Goal: Information Seeking & Learning: Learn about a topic

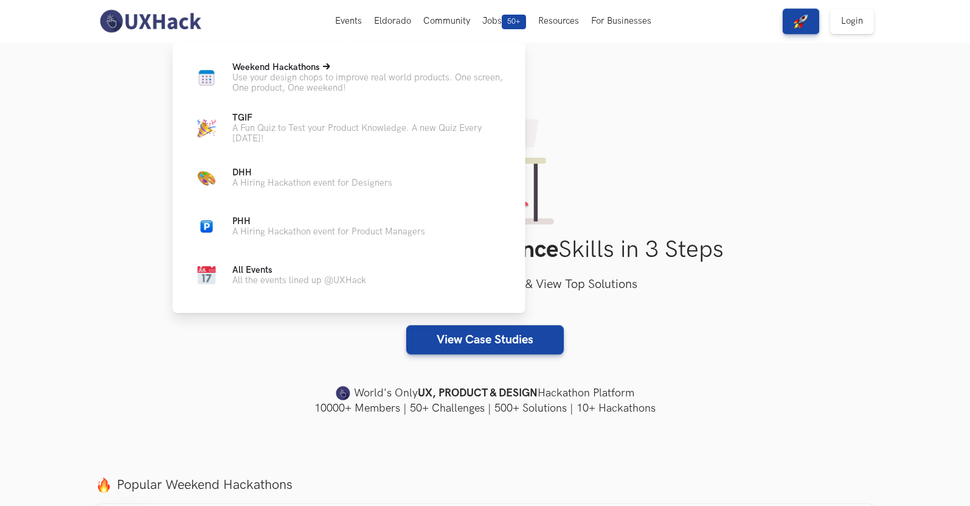
click at [322, 66] on p "Weekend Hackathons Live" at bounding box center [369, 67] width 274 height 10
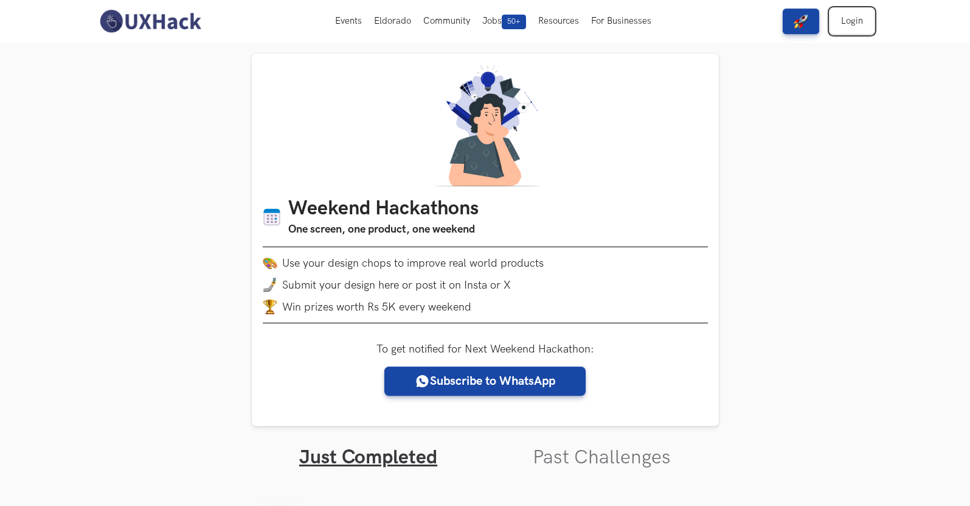
click at [845, 13] on link "Login" at bounding box center [852, 22] width 44 height 26
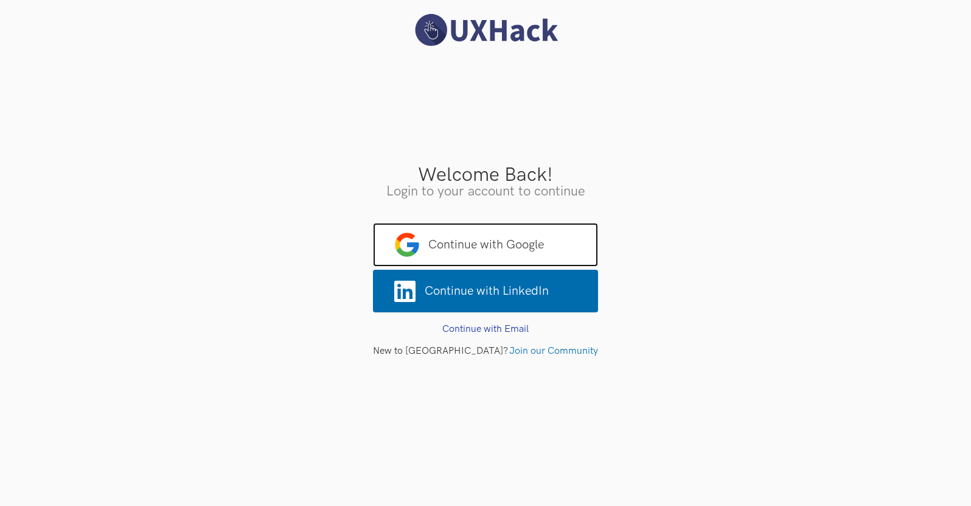
click at [571, 237] on span "Continue with Google" at bounding box center [485, 245] width 225 height 44
click at [532, 256] on span "Continue with Google" at bounding box center [485, 245] width 225 height 44
click at [560, 229] on span "Continue with Google" at bounding box center [485, 245] width 225 height 44
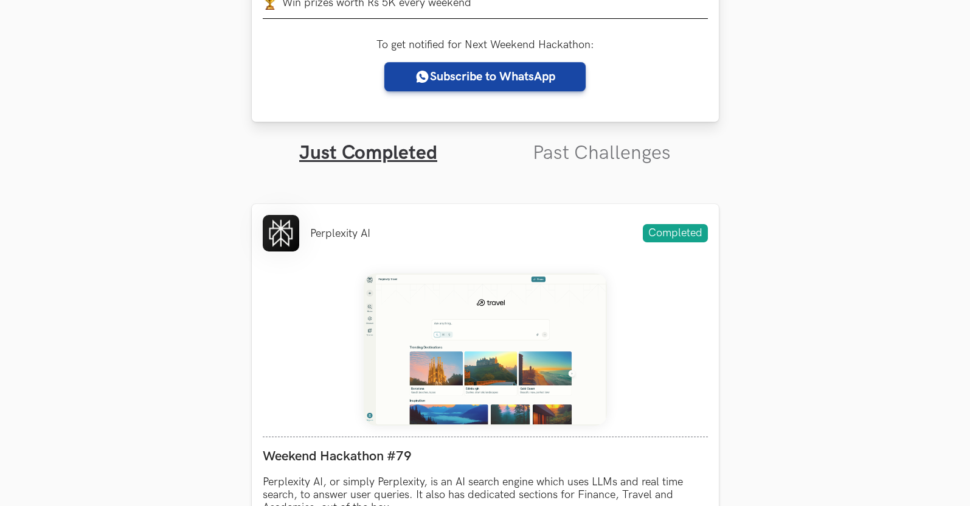
scroll to position [730, 0]
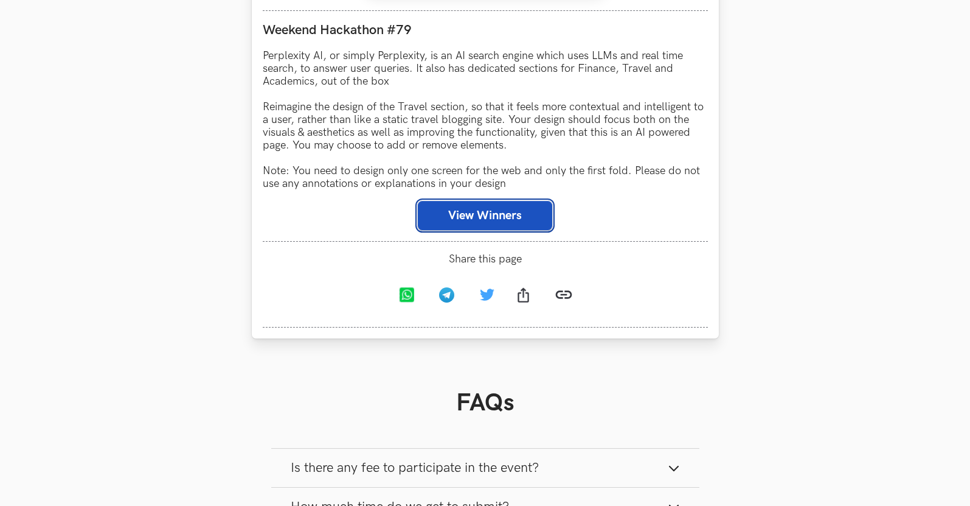
click at [513, 212] on button "View Winners" at bounding box center [485, 215] width 134 height 29
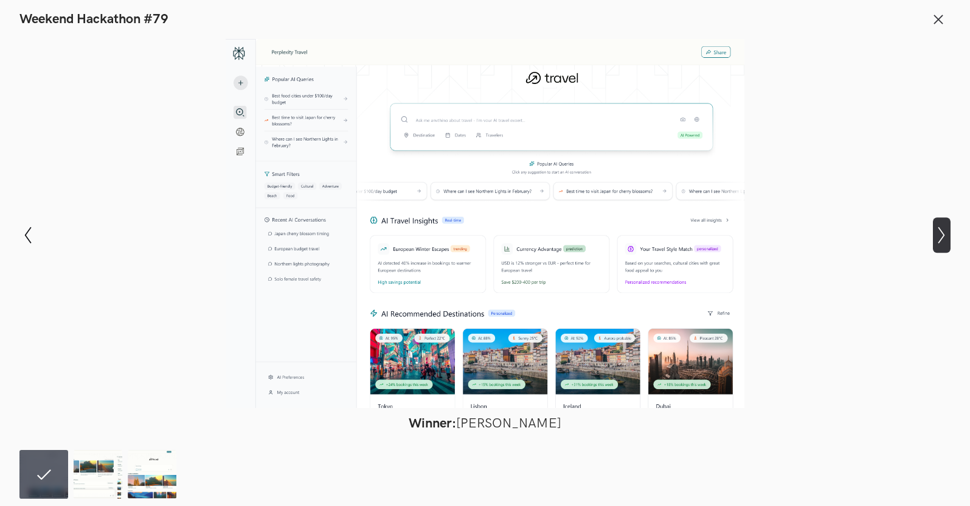
click at [936, 233] on icon "Show next slide" at bounding box center [942, 235] width 18 height 18
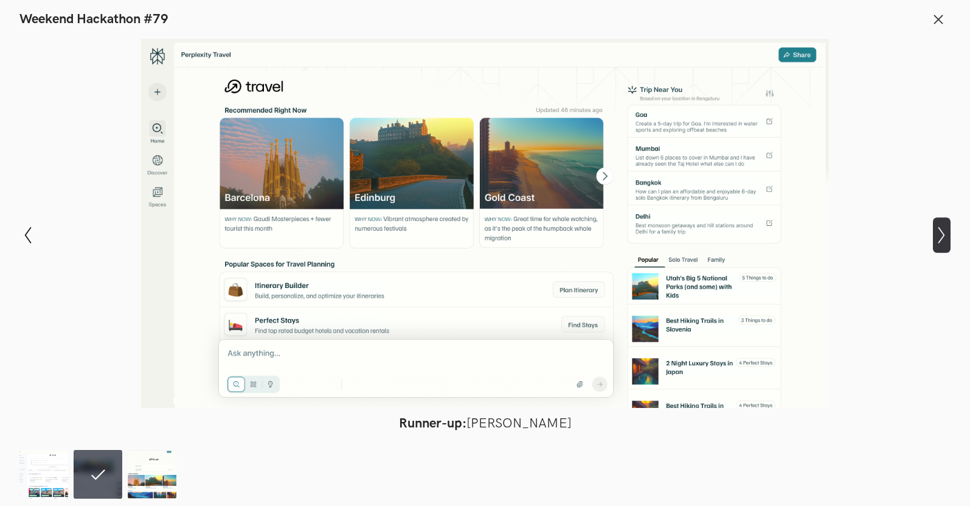
click at [936, 233] on icon "Show next slide" at bounding box center [942, 235] width 18 height 18
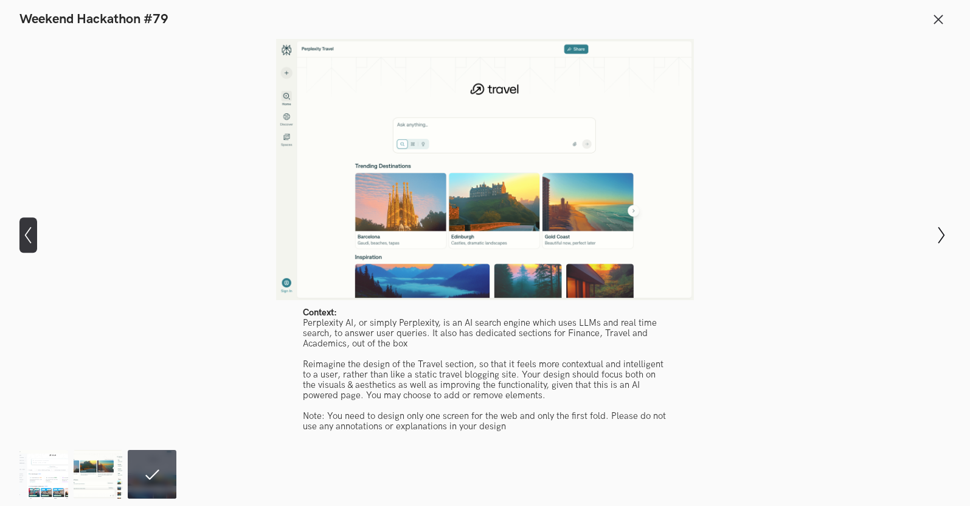
click at [24, 234] on icon "Show previous slide" at bounding box center [28, 235] width 18 height 18
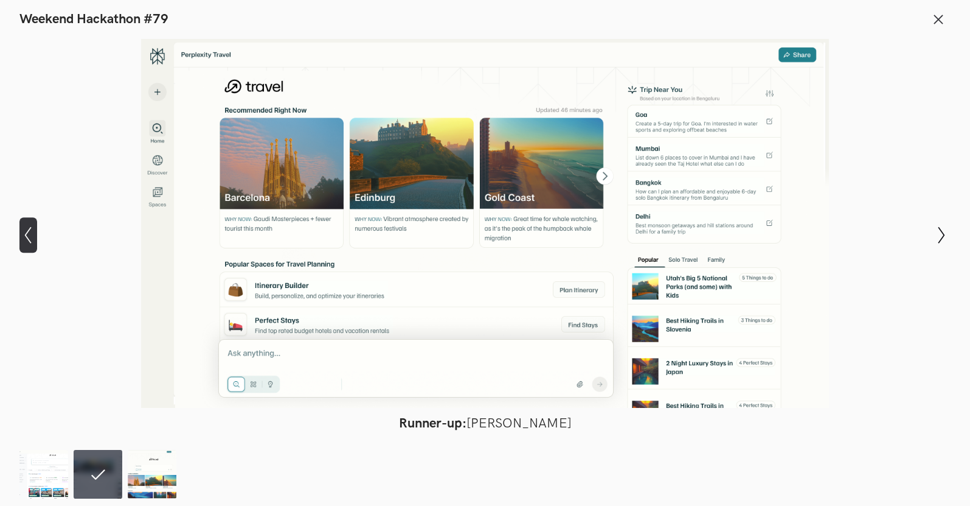
click at [24, 234] on icon "Show previous slide" at bounding box center [28, 235] width 18 height 18
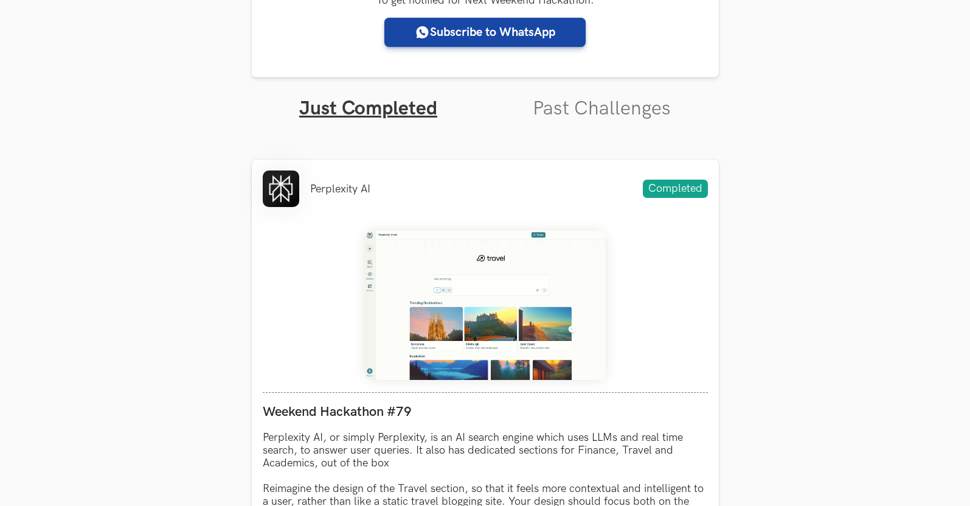
scroll to position [365, 0]
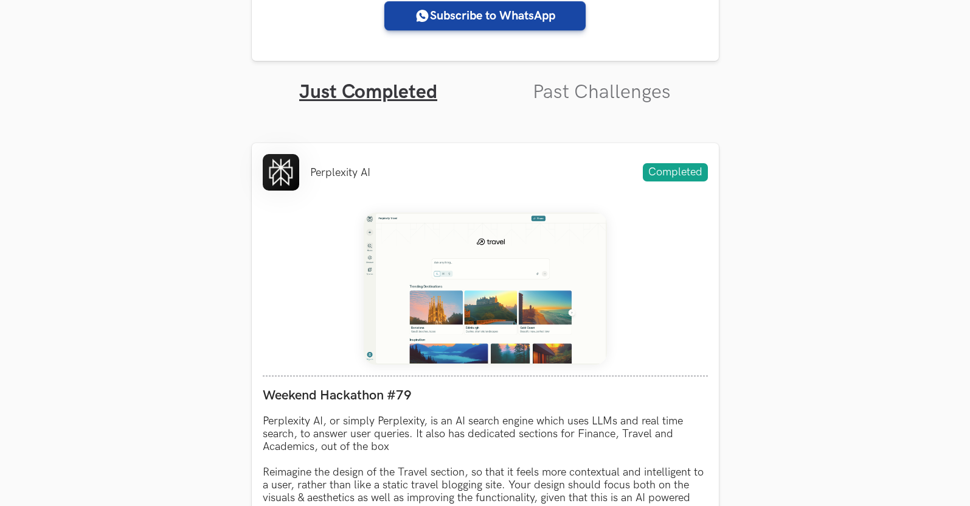
click at [597, 76] on ul "Just Completed Past Challenges" at bounding box center [485, 82] width 467 height 43
click at [606, 85] on link "Past Challenges" at bounding box center [602, 92] width 138 height 24
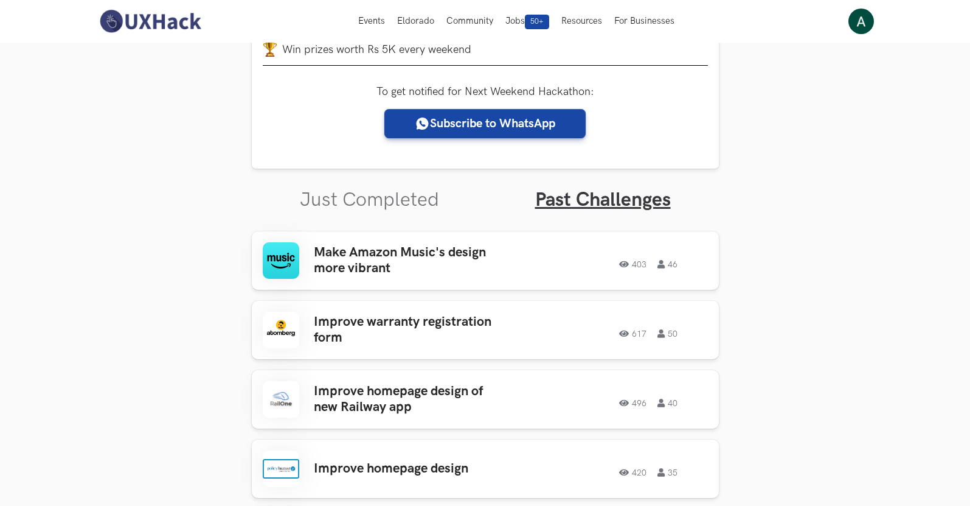
scroll to position [3733, 0]
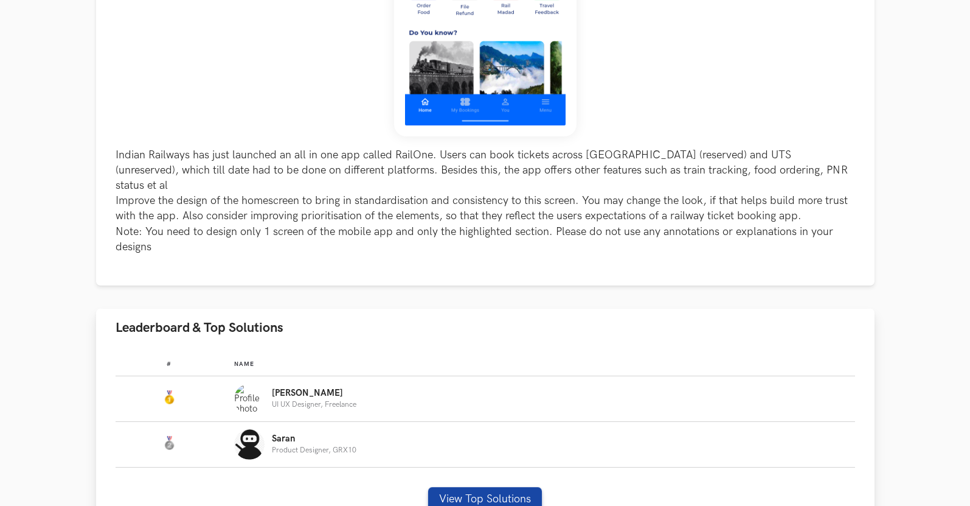
scroll to position [548, 0]
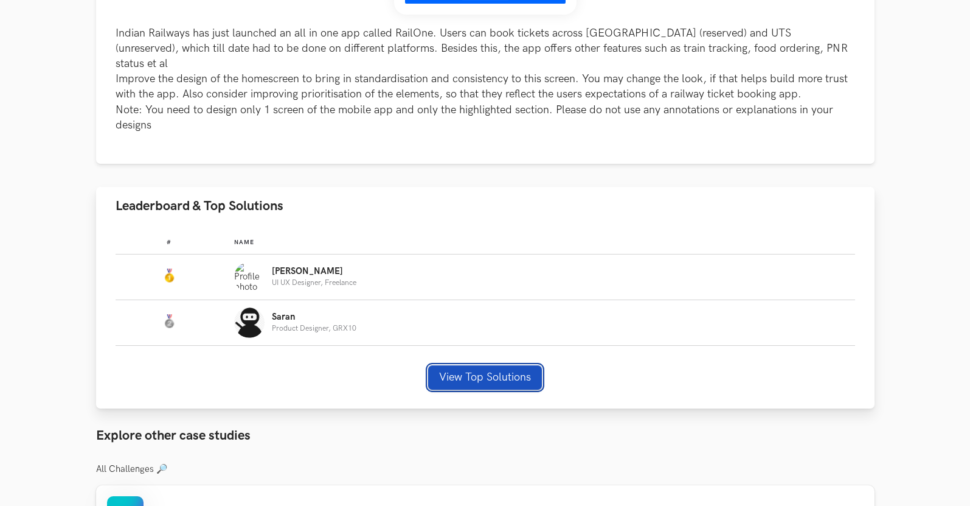
click at [455, 365] on button "View Top Solutions" at bounding box center [485, 377] width 114 height 24
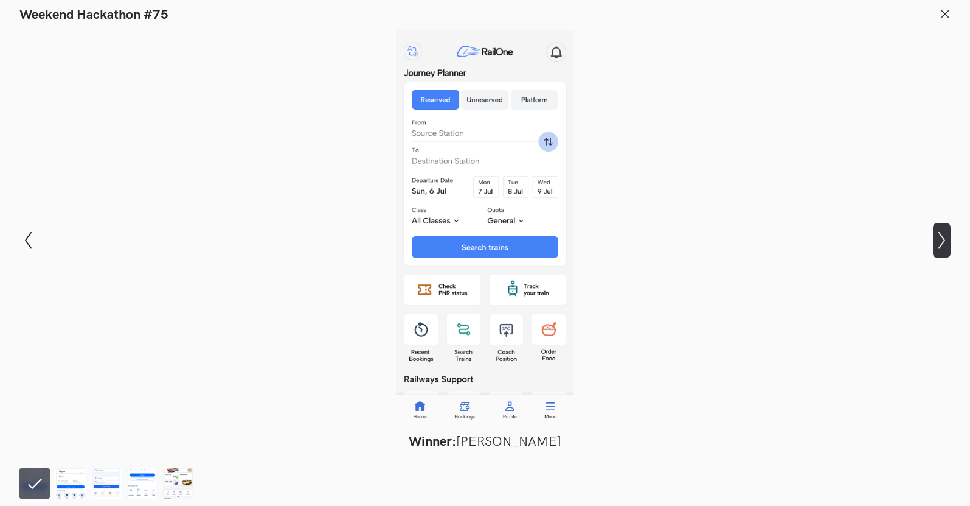
click at [941, 233] on icon "Show next slide" at bounding box center [942, 240] width 18 height 18
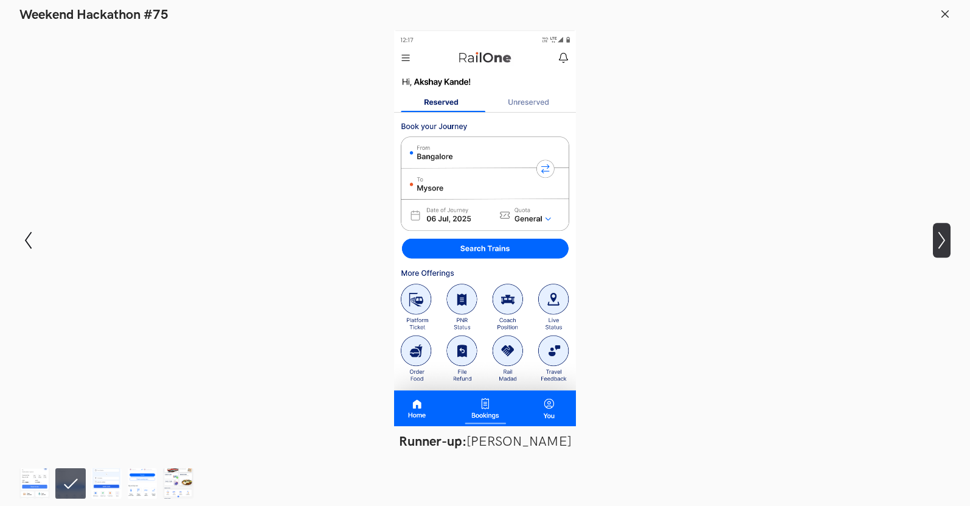
click at [941, 233] on icon "Show next slide" at bounding box center [942, 240] width 18 height 18
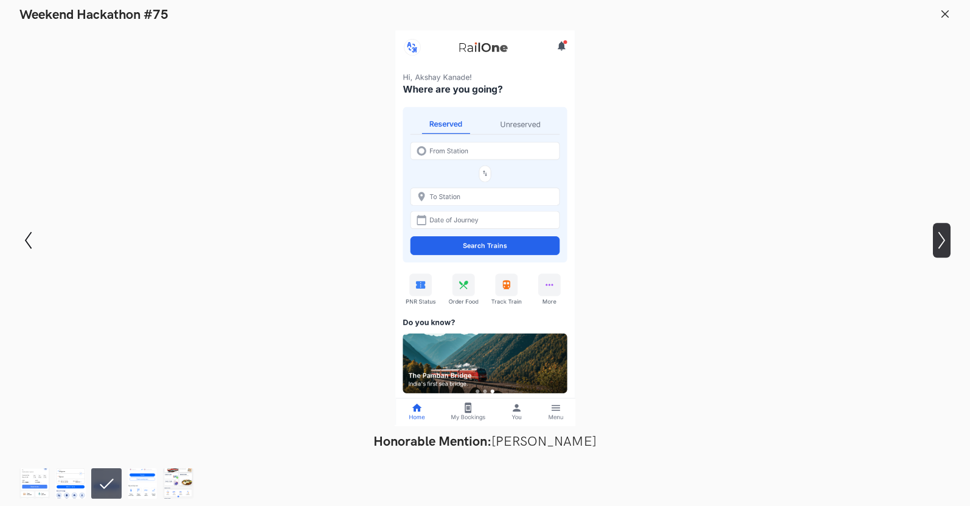
click at [941, 233] on icon "Show next slide" at bounding box center [942, 240] width 18 height 18
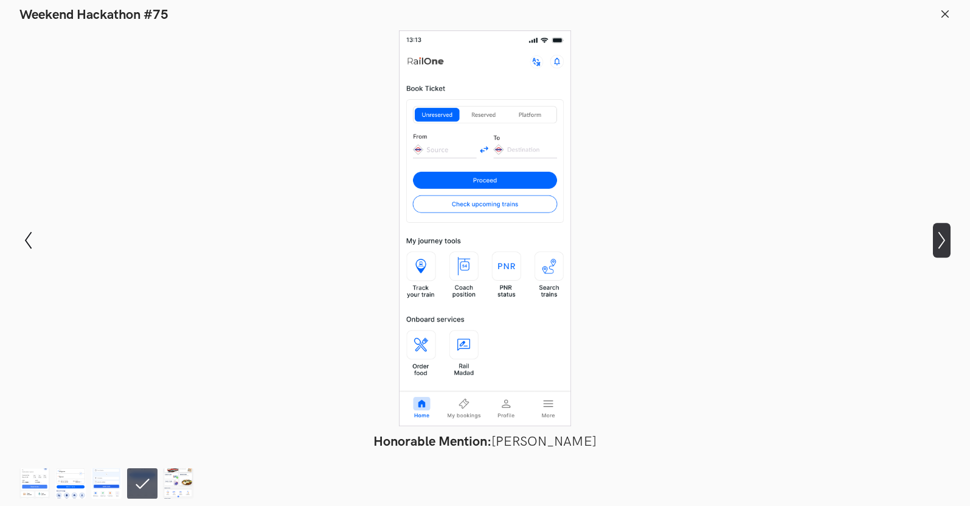
click at [941, 233] on icon "Show next slide" at bounding box center [942, 240] width 18 height 18
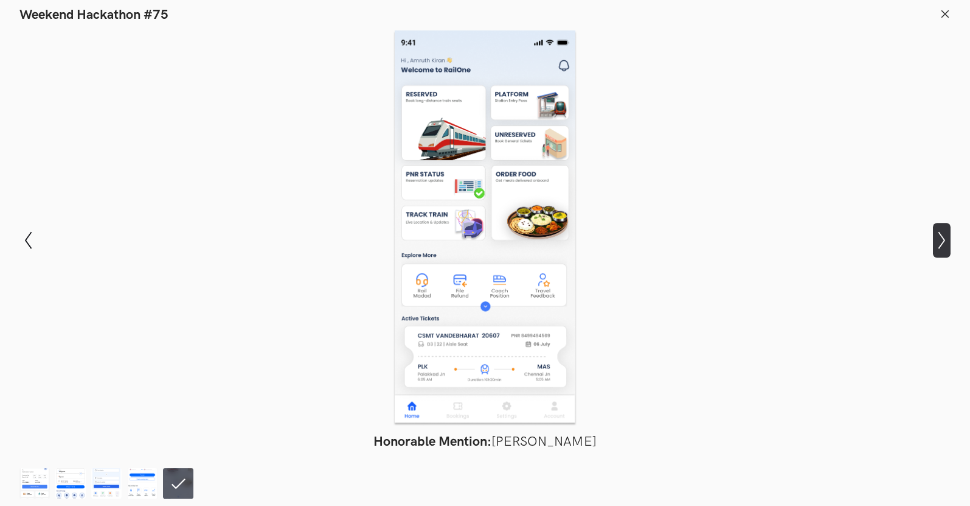
click at [944, 232] on icon "Show next slide" at bounding box center [942, 240] width 18 height 18
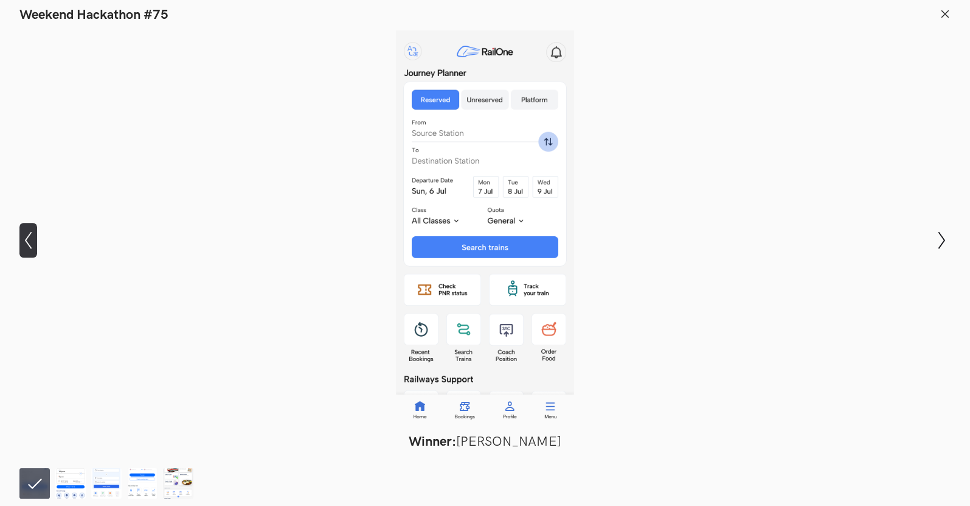
click at [31, 238] on icon "Show previous slide" at bounding box center [28, 240] width 18 height 18
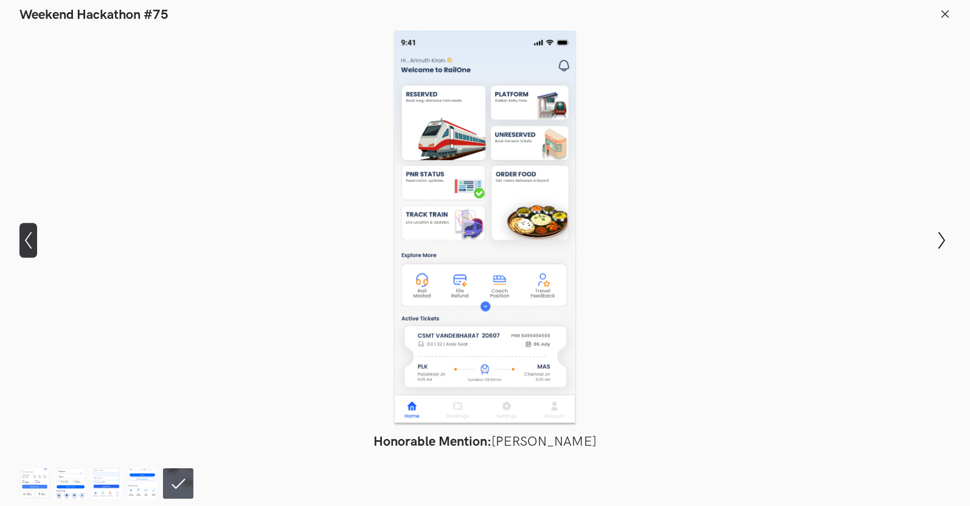
click at [31, 238] on icon "Show previous slide" at bounding box center [28, 240] width 18 height 18
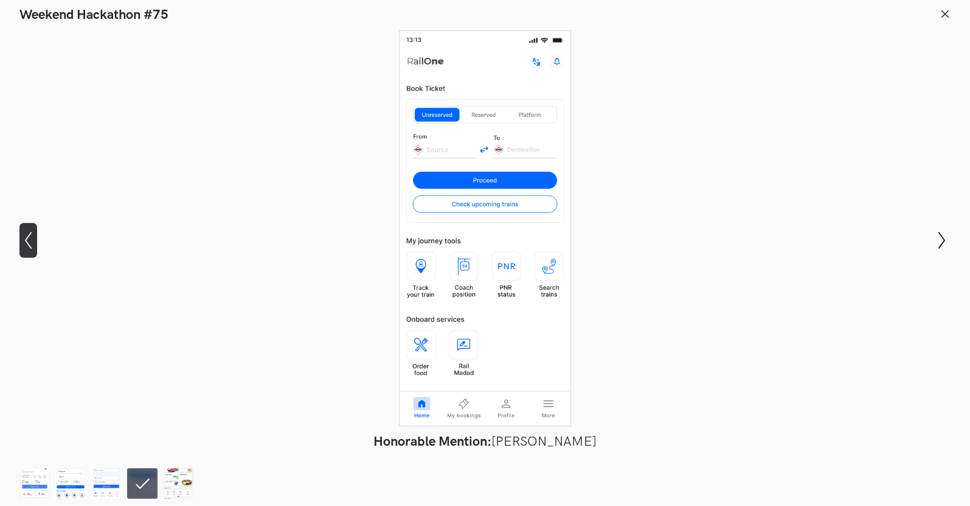
click at [31, 238] on icon "Show previous slide" at bounding box center [28, 240] width 18 height 18
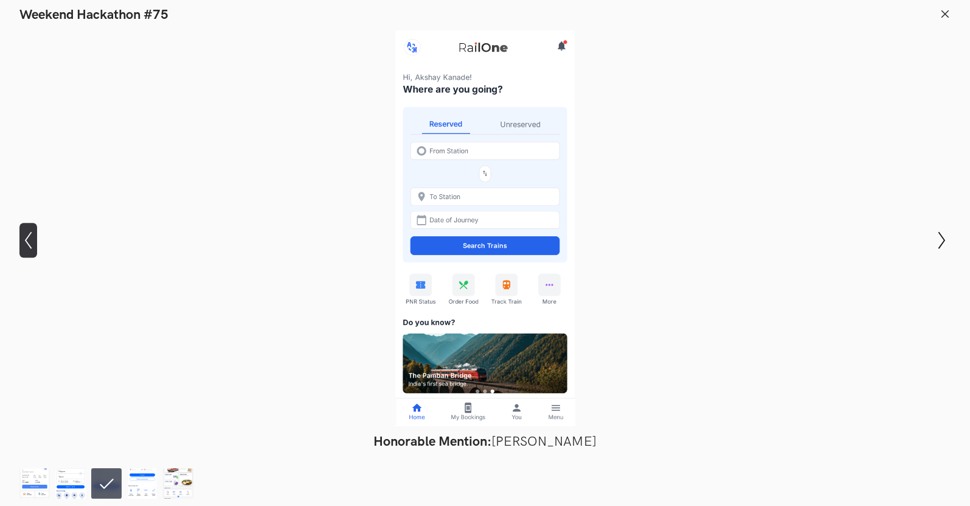
click at [31, 238] on icon "Show previous slide" at bounding box center [28, 240] width 18 height 18
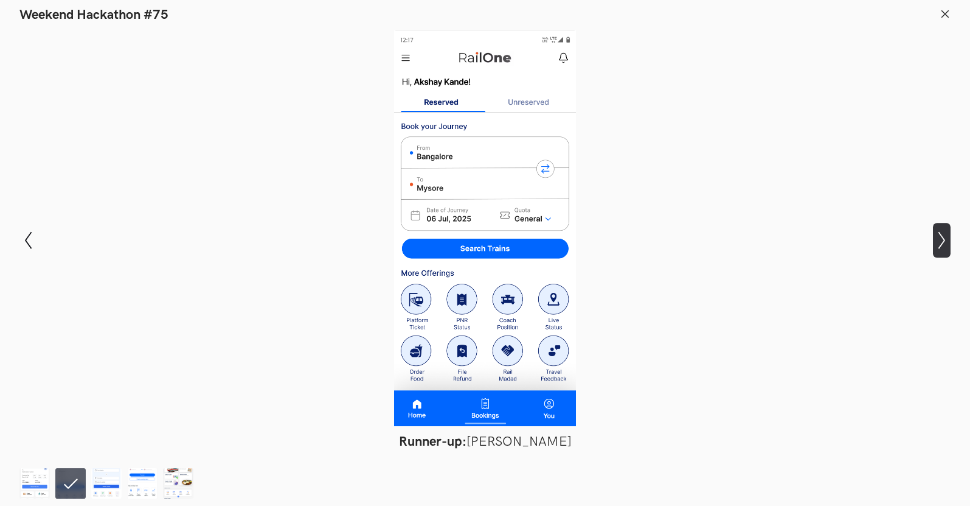
click at [949, 228] on button "Show next slide" at bounding box center [942, 240] width 18 height 35
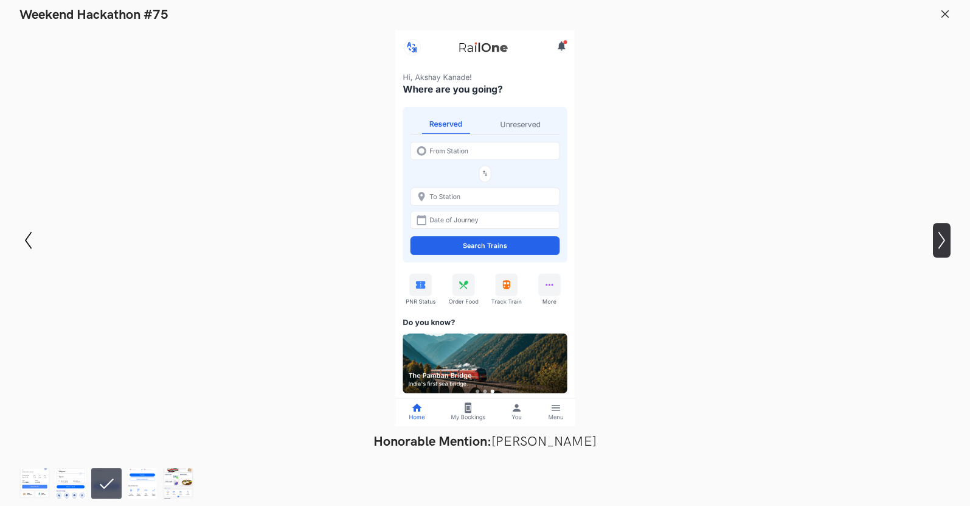
click at [949, 228] on button "Show next slide" at bounding box center [942, 240] width 18 height 35
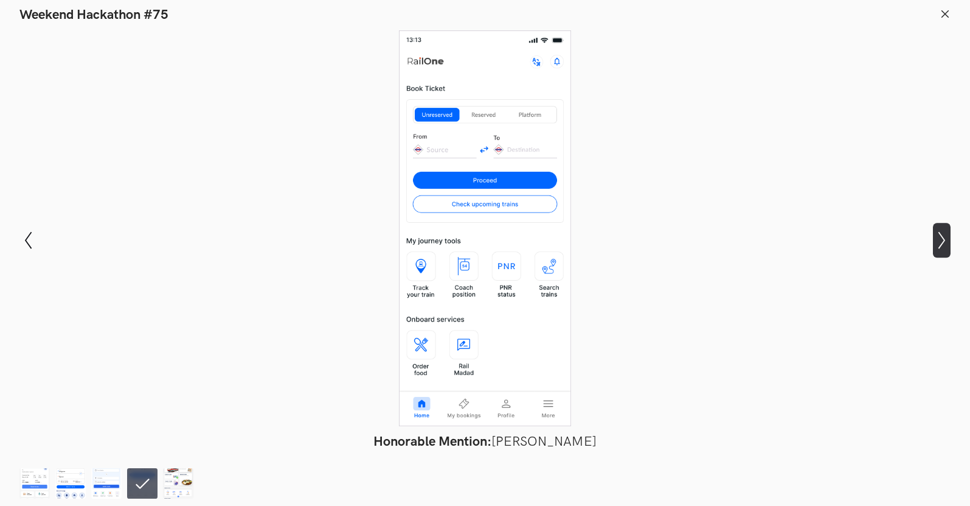
click at [949, 228] on button "Show next slide" at bounding box center [942, 240] width 18 height 35
click at [946, 233] on icon "Show next slide" at bounding box center [942, 240] width 18 height 18
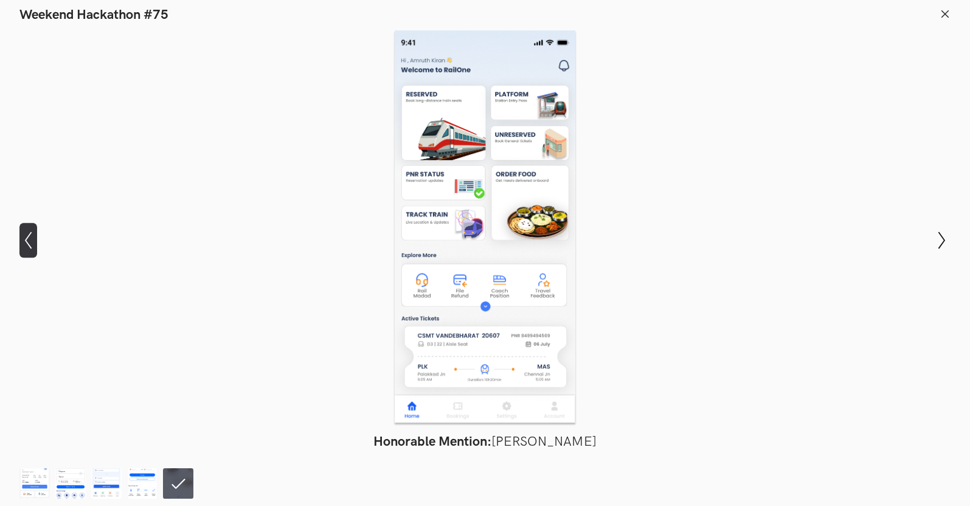
click at [32, 245] on icon "Show previous slide" at bounding box center [28, 240] width 18 height 18
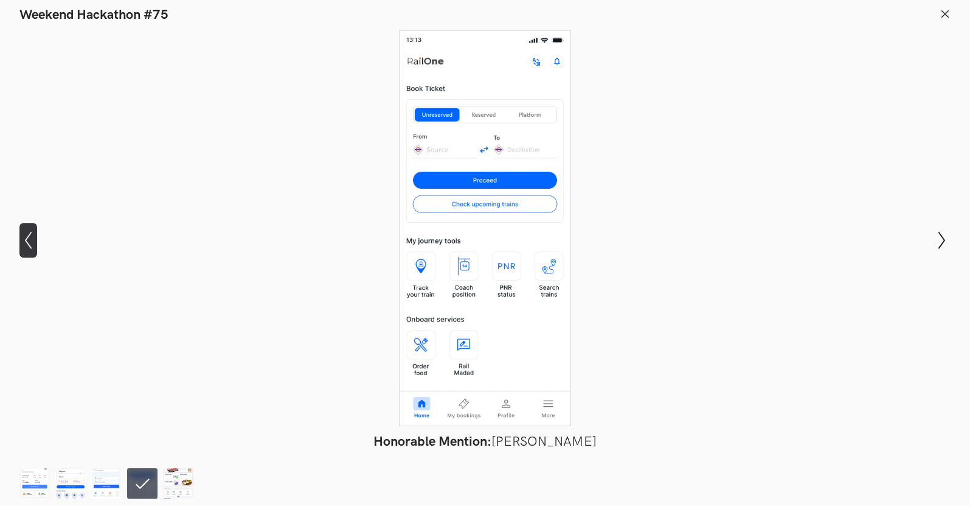
click at [32, 245] on icon "Show previous slide" at bounding box center [28, 240] width 18 height 18
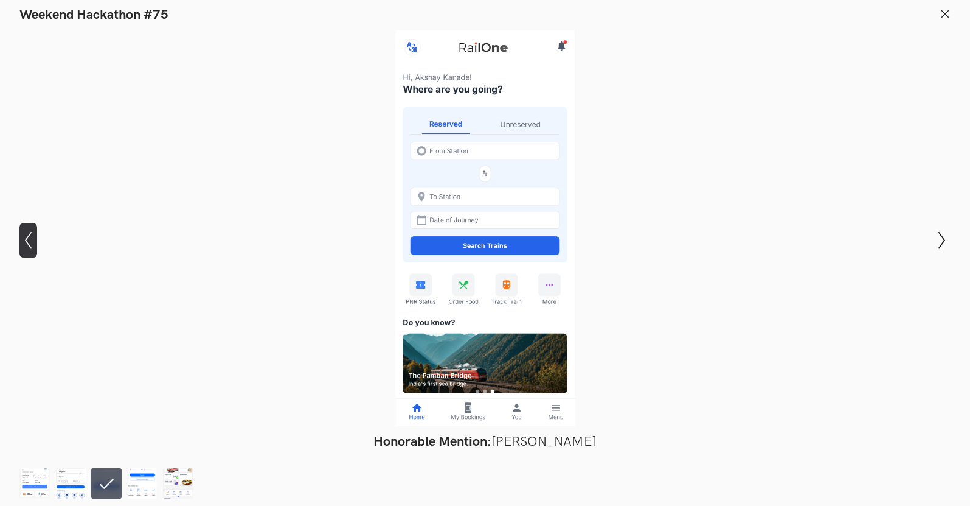
click at [32, 245] on icon "Show previous slide" at bounding box center [28, 240] width 18 height 18
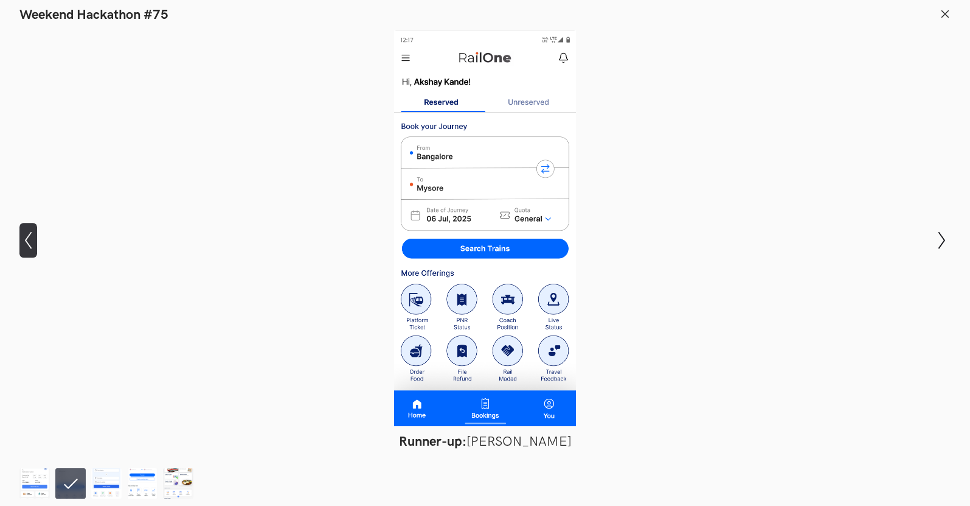
click at [32, 245] on icon "Show previous slide" at bounding box center [28, 240] width 18 height 18
